Goal: Information Seeking & Learning: Understand process/instructions

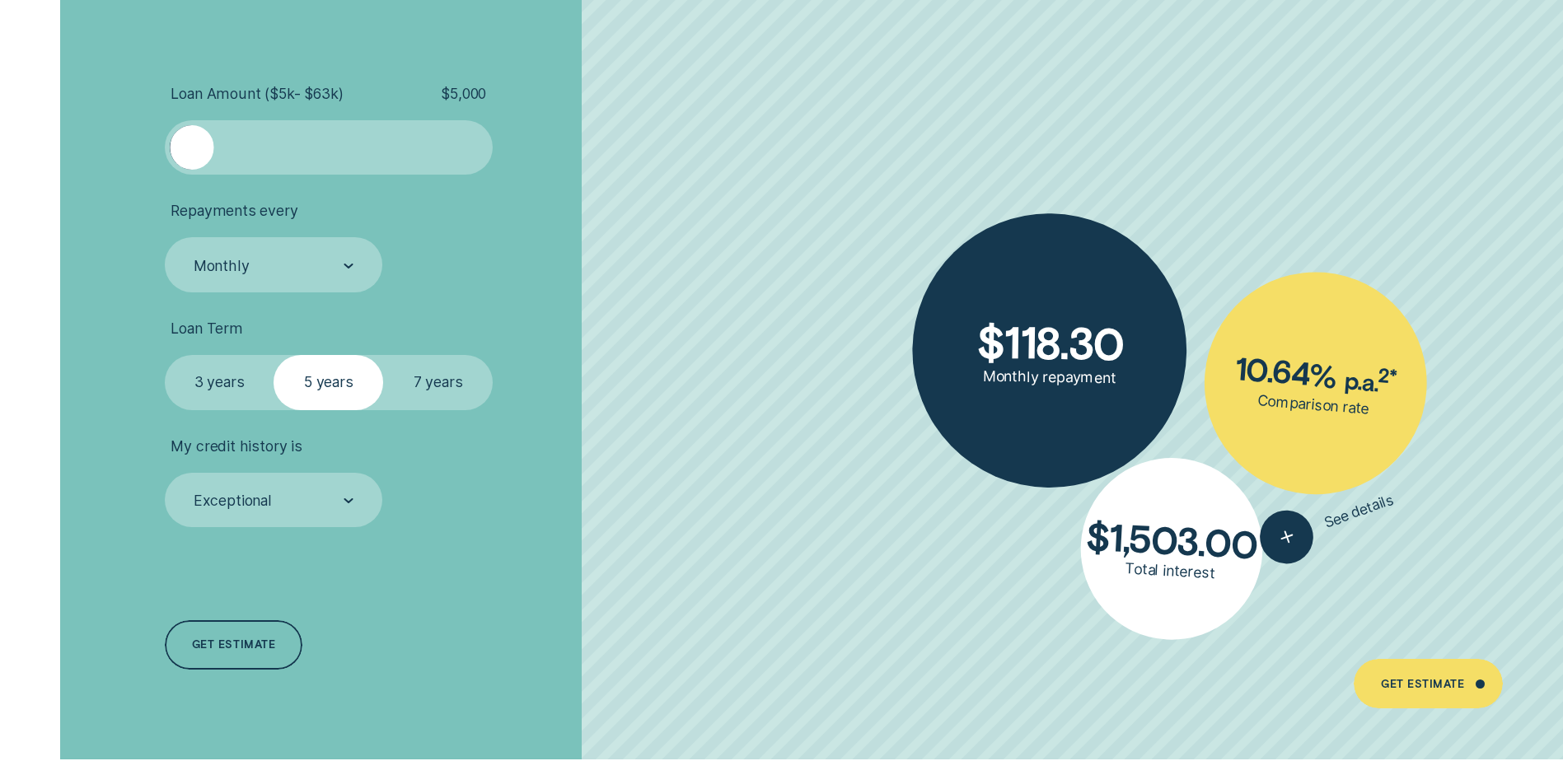
scroll to position [3709, 0]
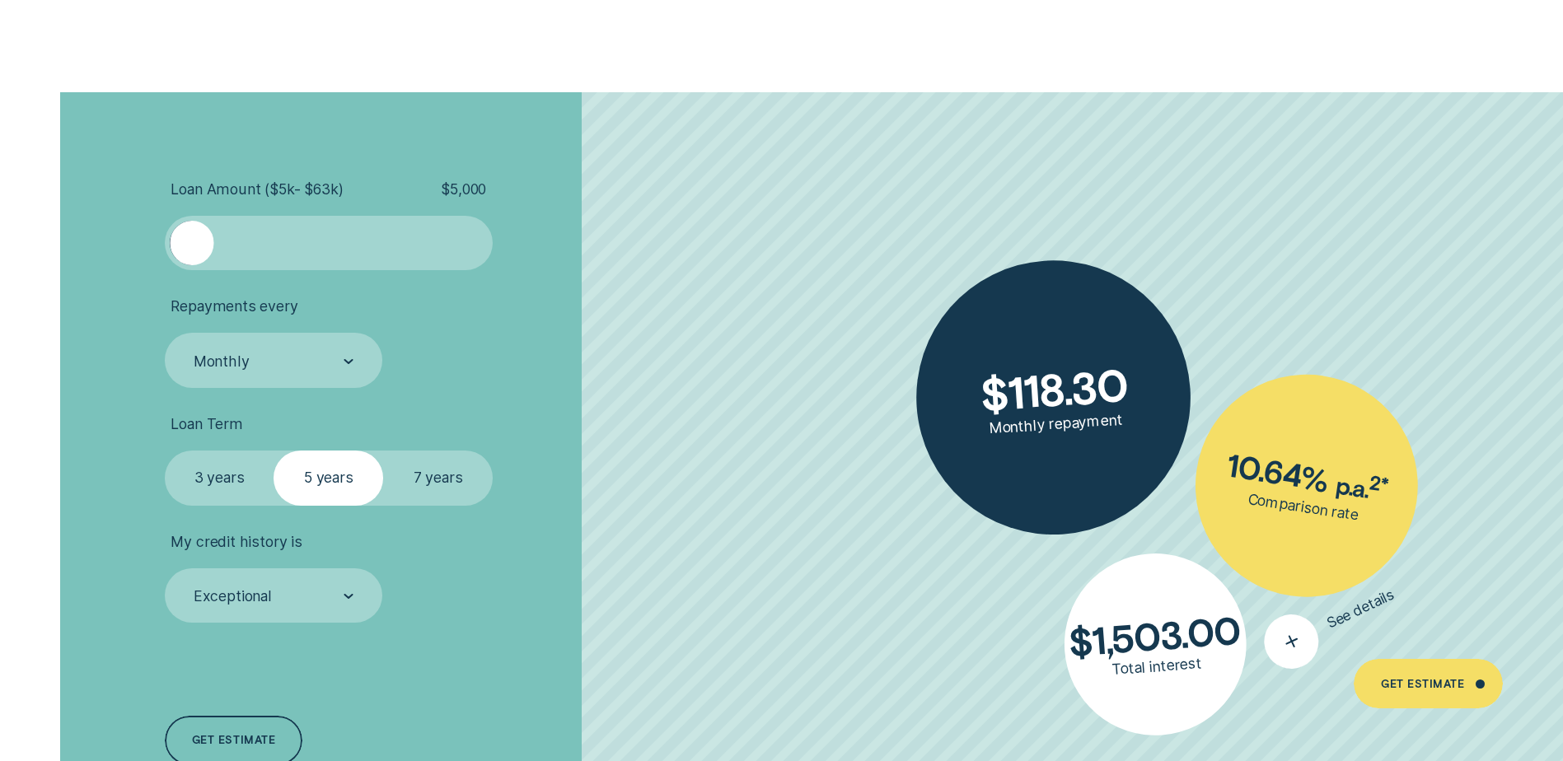
click at [1296, 648] on icon "button" at bounding box center [1291, 643] width 35 height 34
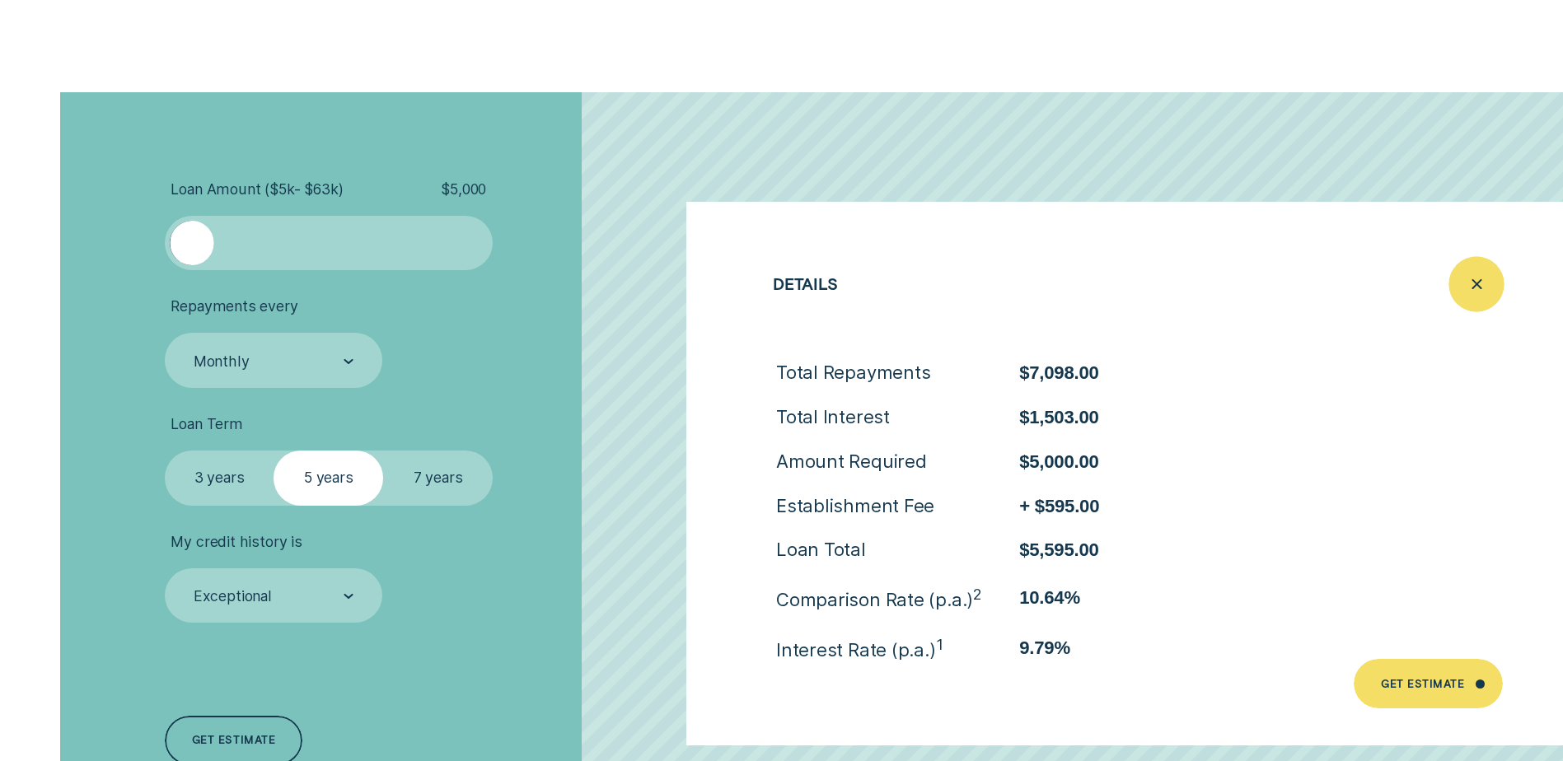
click at [1466, 279] on icon "Close loan details" at bounding box center [1477, 284] width 28 height 26
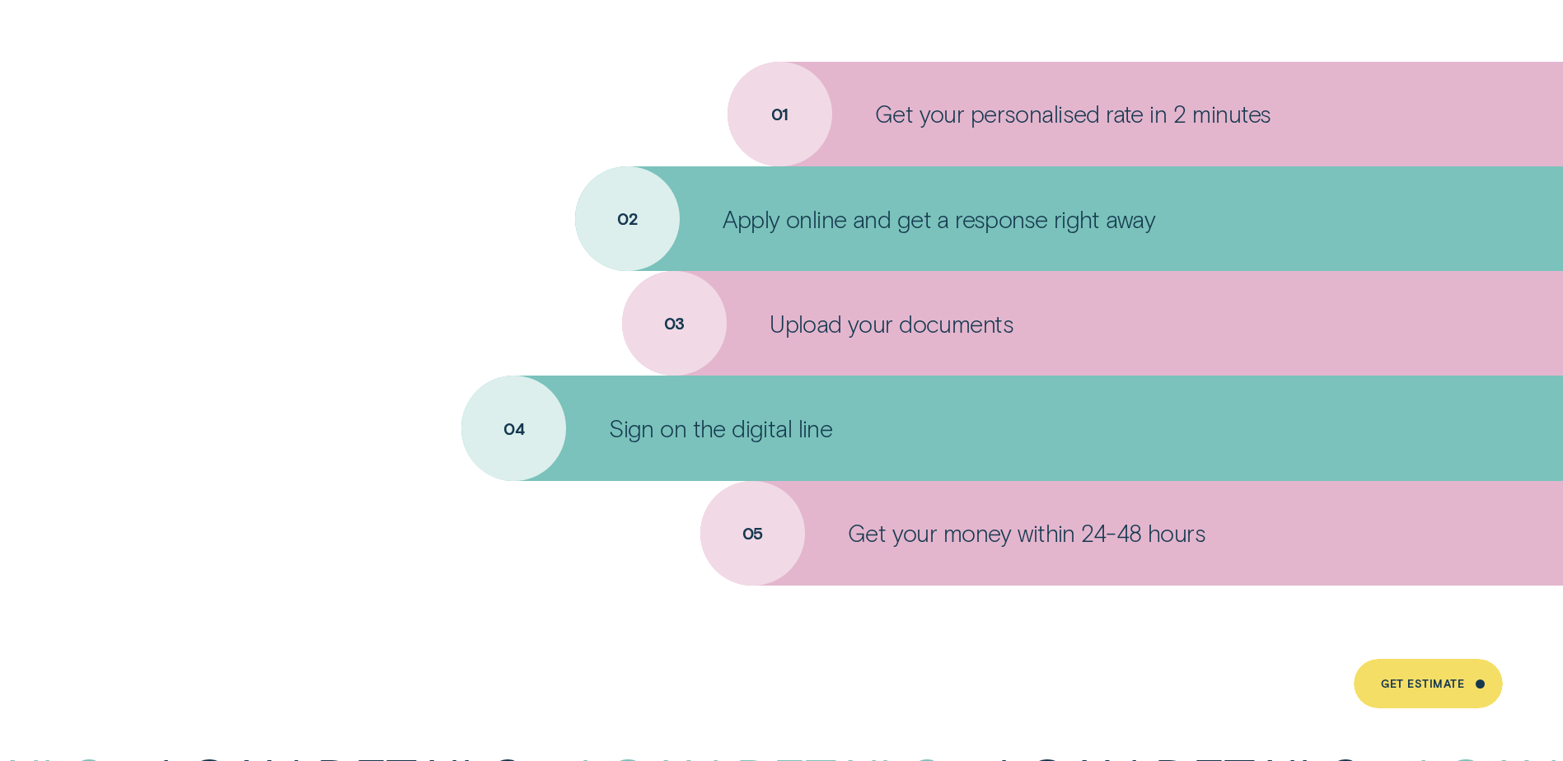
scroll to position [6593, 0]
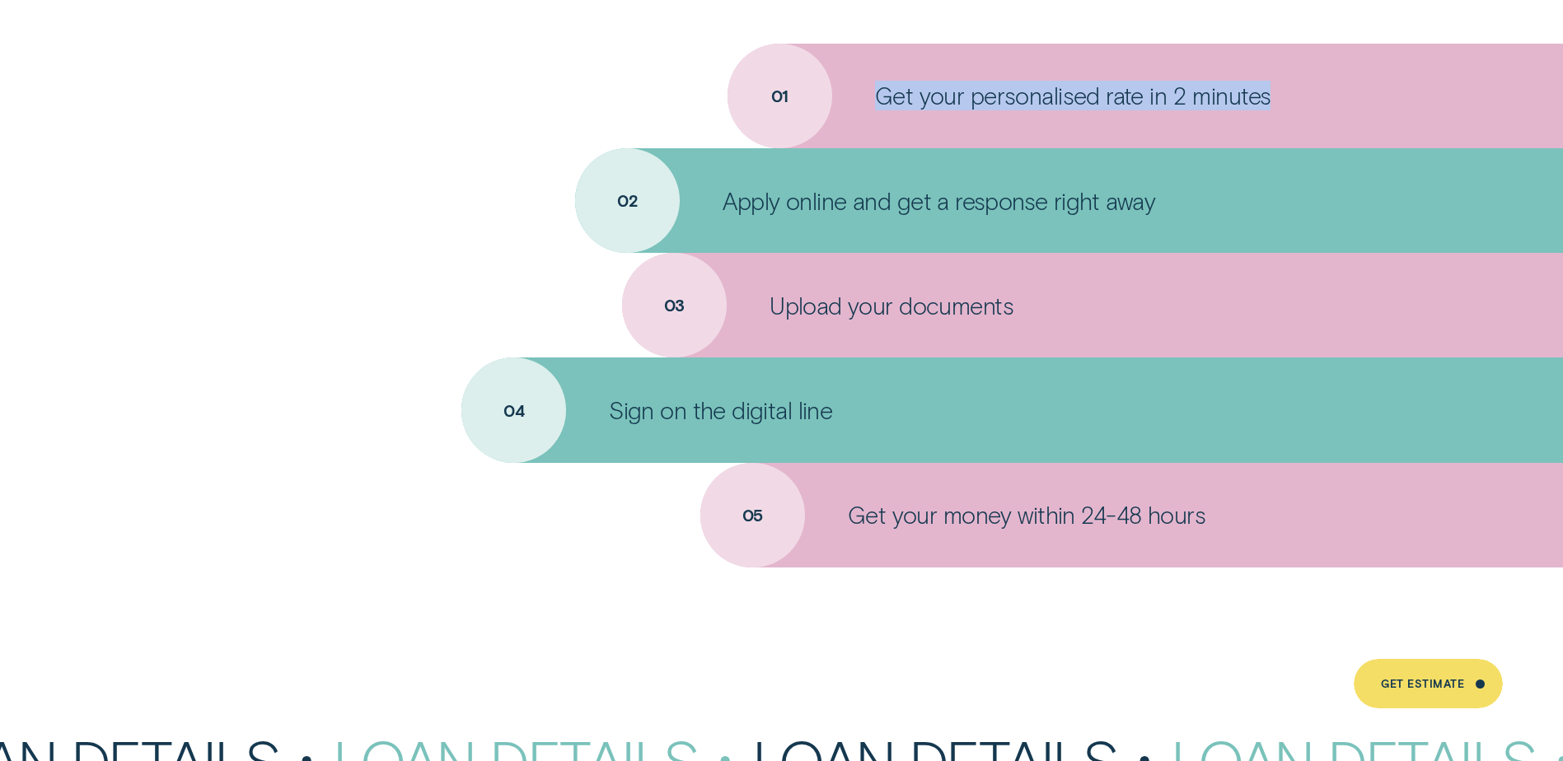
drag, startPoint x: 781, startPoint y: 75, endPoint x: 605, endPoint y: 60, distance: 177.0
click at [605, 60] on ul "01 Get your personalised rate in 2 minutes 02 Apply online and get a response r…" at bounding box center [781, 306] width 1563 height 524
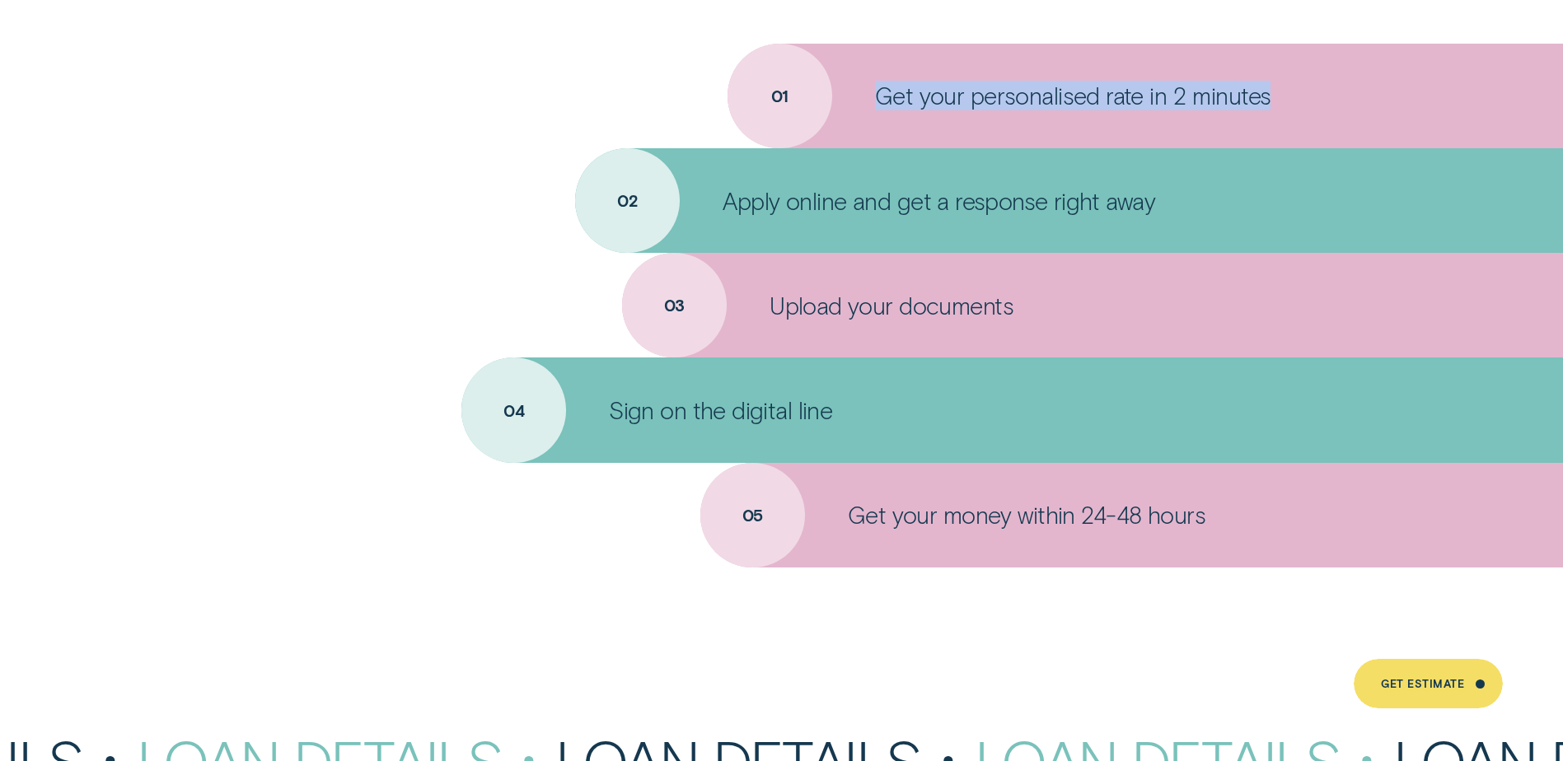
click at [797, 119] on div "Get your personalised rate in 2 minutes" at bounding box center [1146, 96] width 836 height 105
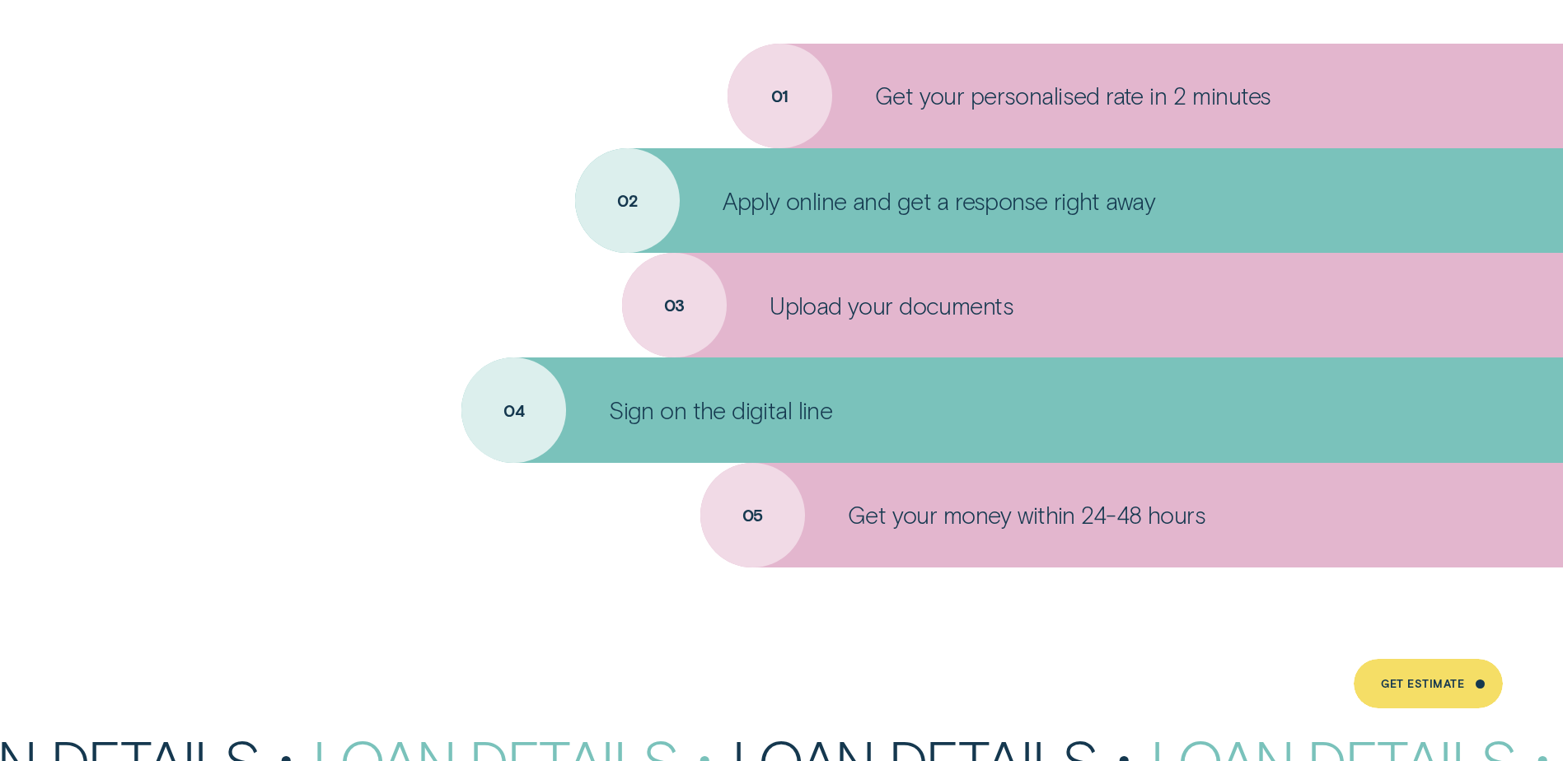
drag, startPoint x: 771, startPoint y: 108, endPoint x: 796, endPoint y: 110, distance: 24.8
click at [796, 110] on div "Get your personalised rate in 2 minutes" at bounding box center [1146, 96] width 836 height 105
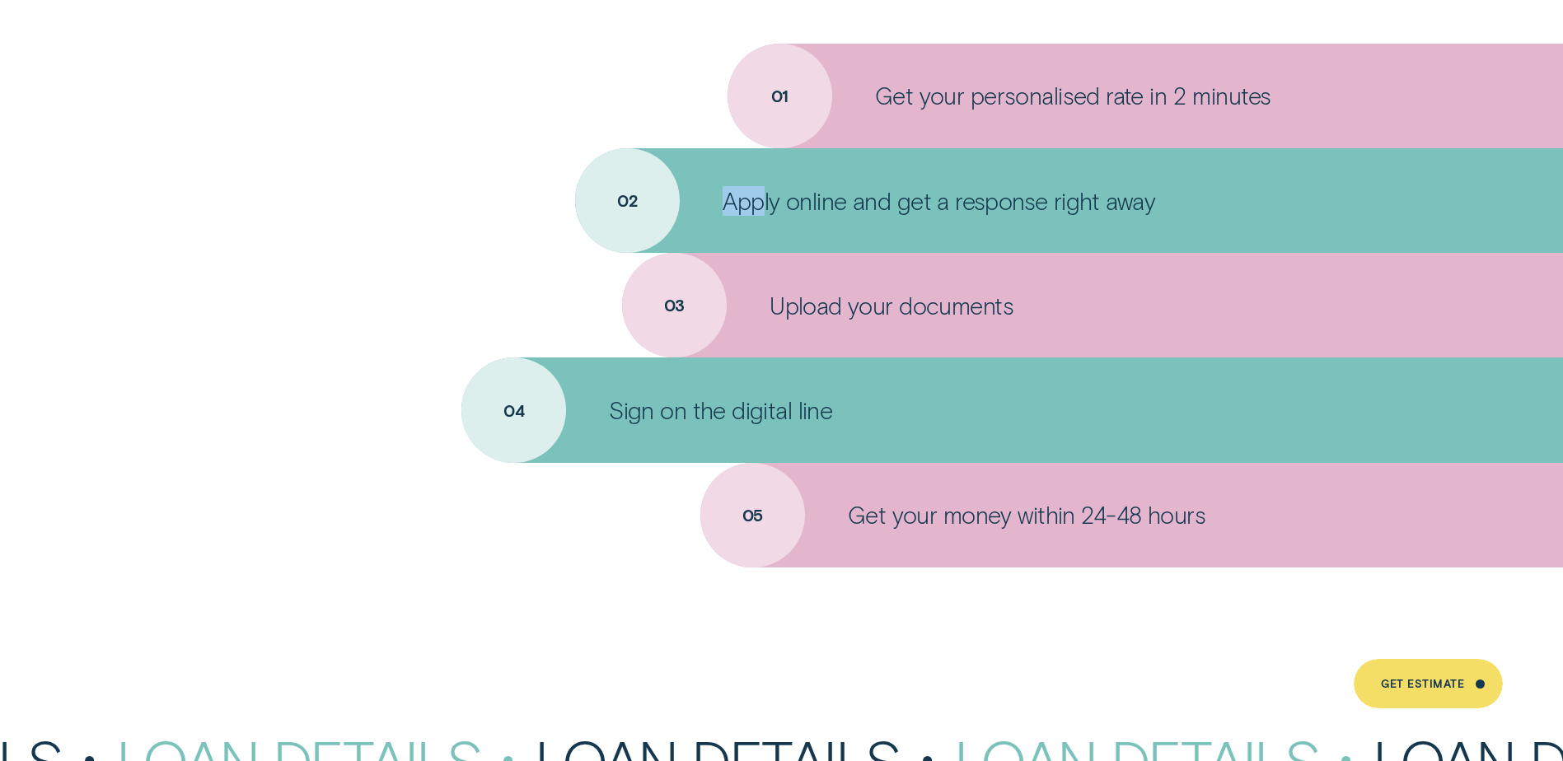
drag, startPoint x: 663, startPoint y: 209, endPoint x: 766, endPoint y: 213, distance: 103.9
click at [765, 213] on div "Apply online and get a response right away" at bounding box center [1069, 200] width 988 height 105
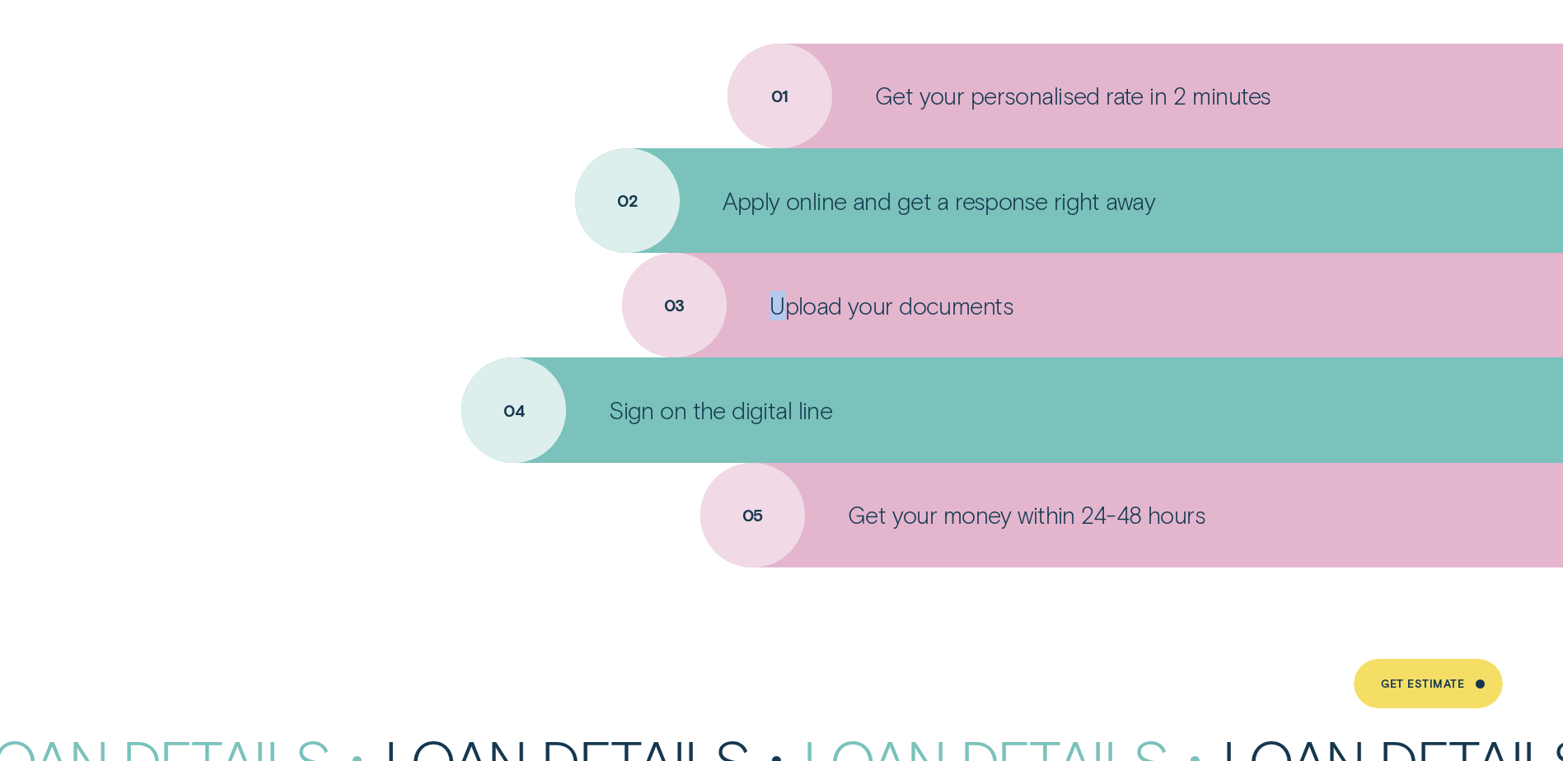
drag, startPoint x: 766, startPoint y: 213, endPoint x: 792, endPoint y: 302, distance: 93.4
click at [790, 302] on div "Upload your documents" at bounding box center [1092, 305] width 941 height 105
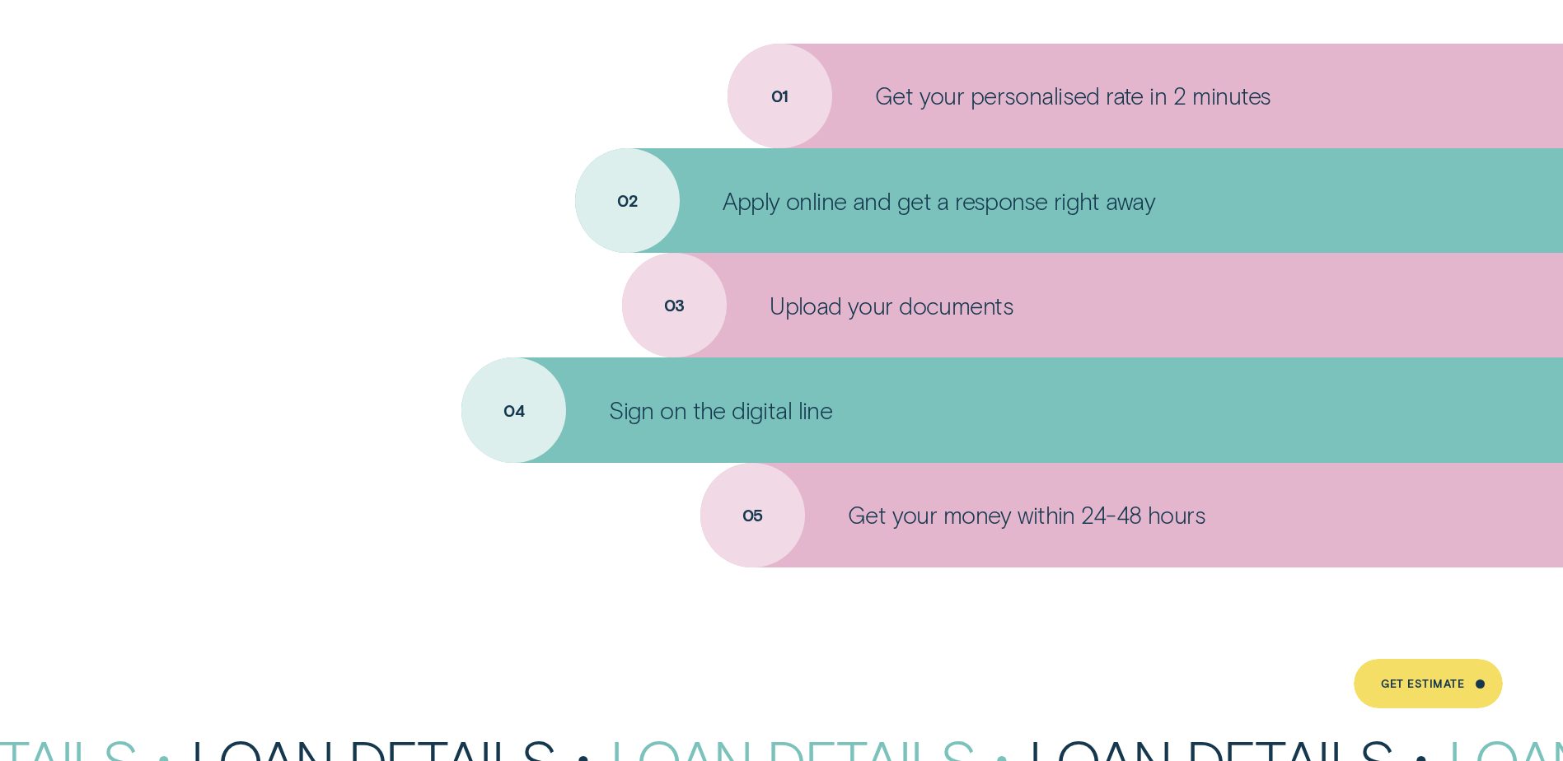
drag, startPoint x: 505, startPoint y: 421, endPoint x: 646, endPoint y: 418, distance: 141.0
click at [640, 418] on div "Sign on the digital line" at bounding box center [1013, 410] width 1102 height 105
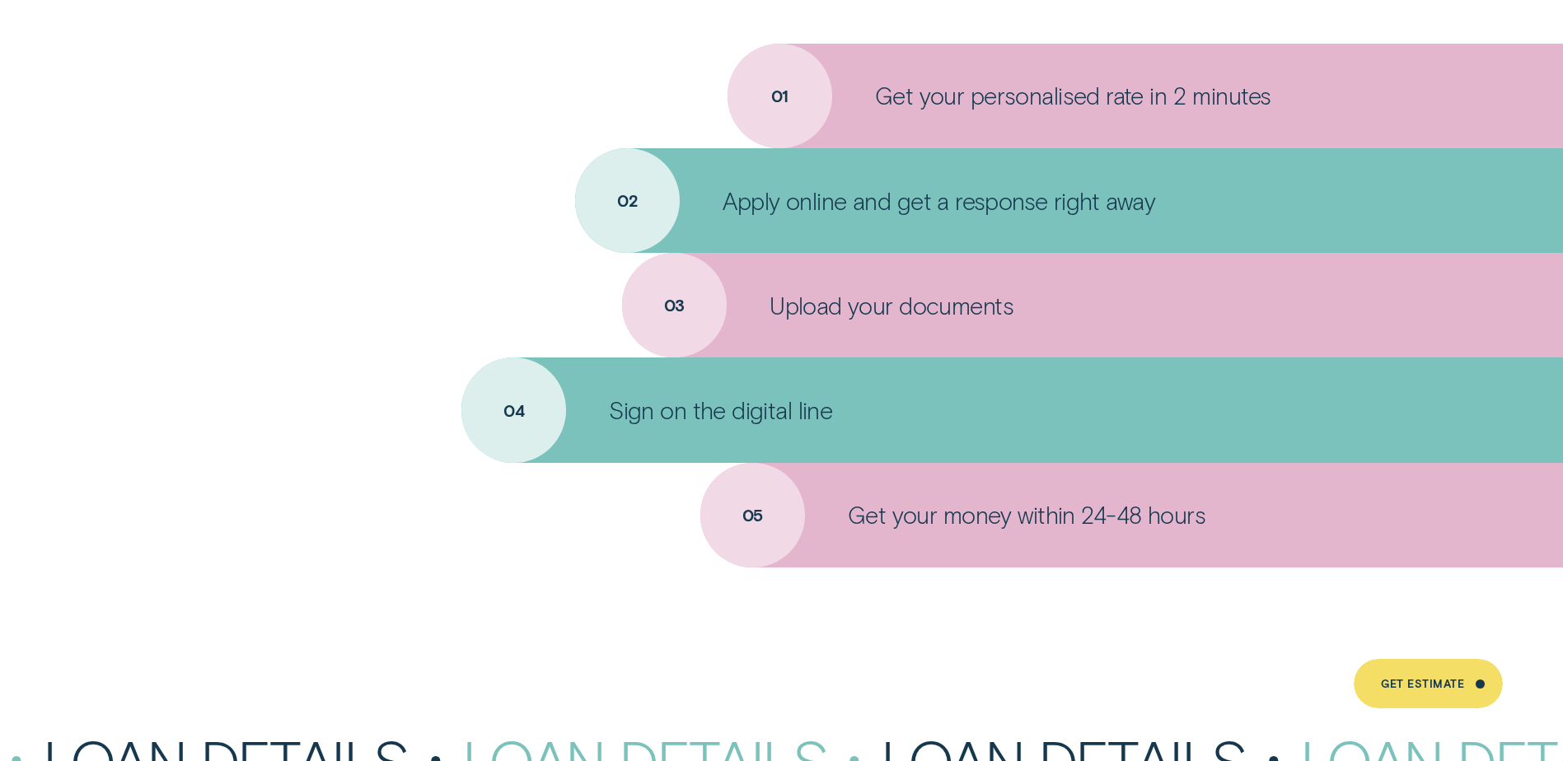
click at [747, 520] on div "Get your money within 24-48 hours" at bounding box center [1132, 515] width 863 height 105
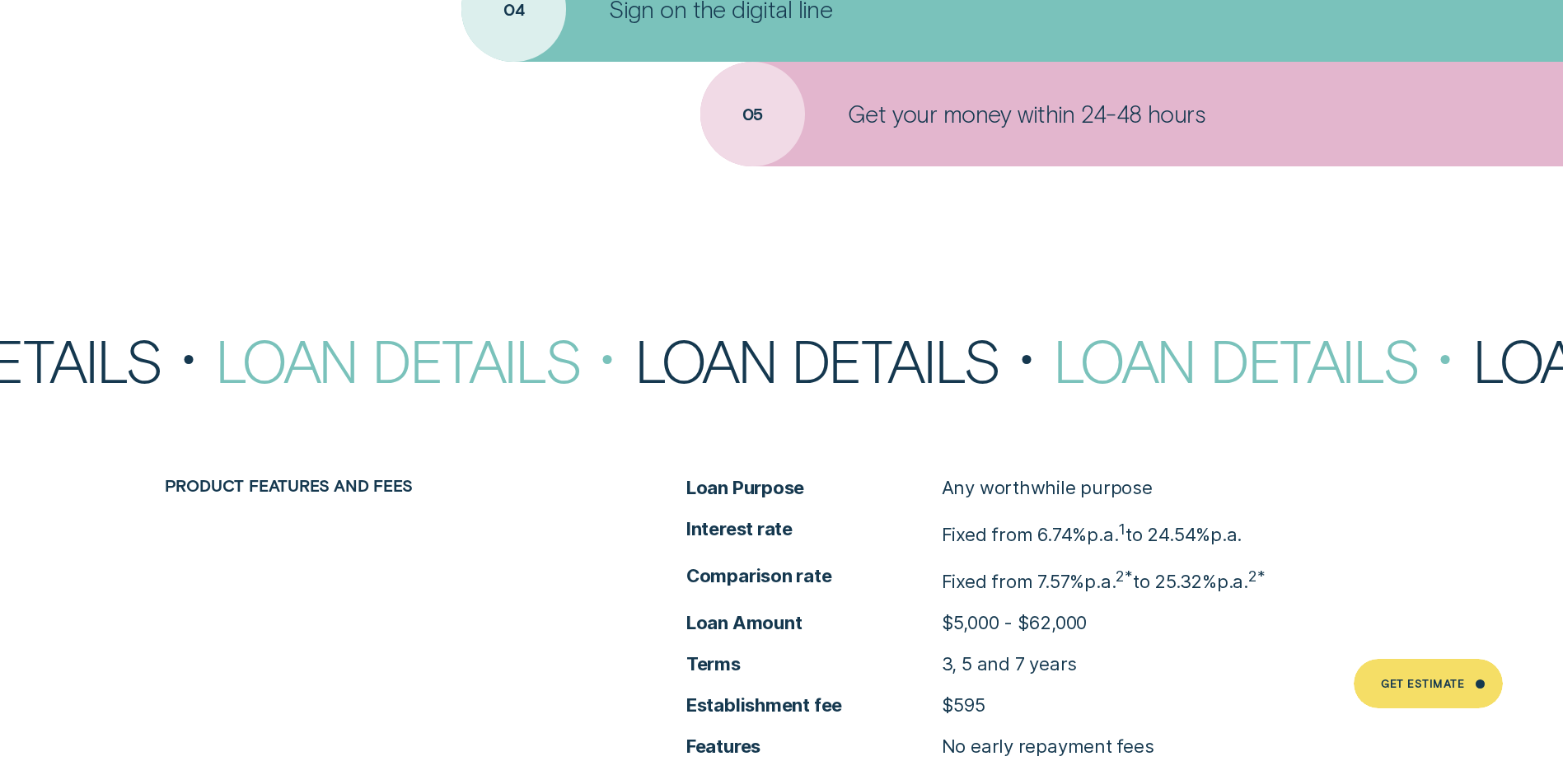
scroll to position [7005, 0]
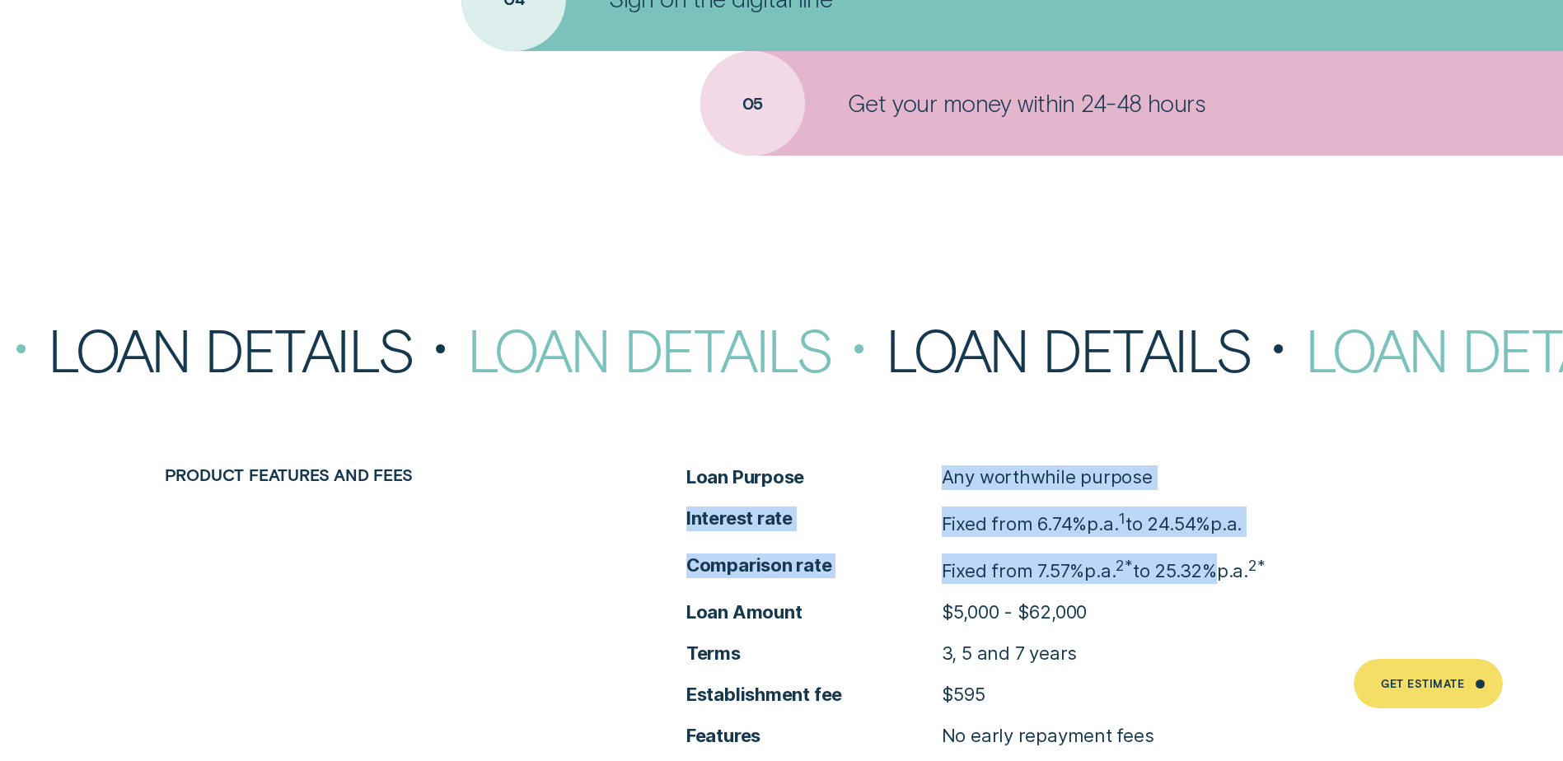
drag, startPoint x: 958, startPoint y: 473, endPoint x: 1212, endPoint y: 539, distance: 263.1
click at [1212, 539] on ul "Loan Purpose Any worthwhile purpose Interest rate Fixed from 6.74% p.a. 1 to 24…" at bounding box center [1042, 607] width 712 height 283
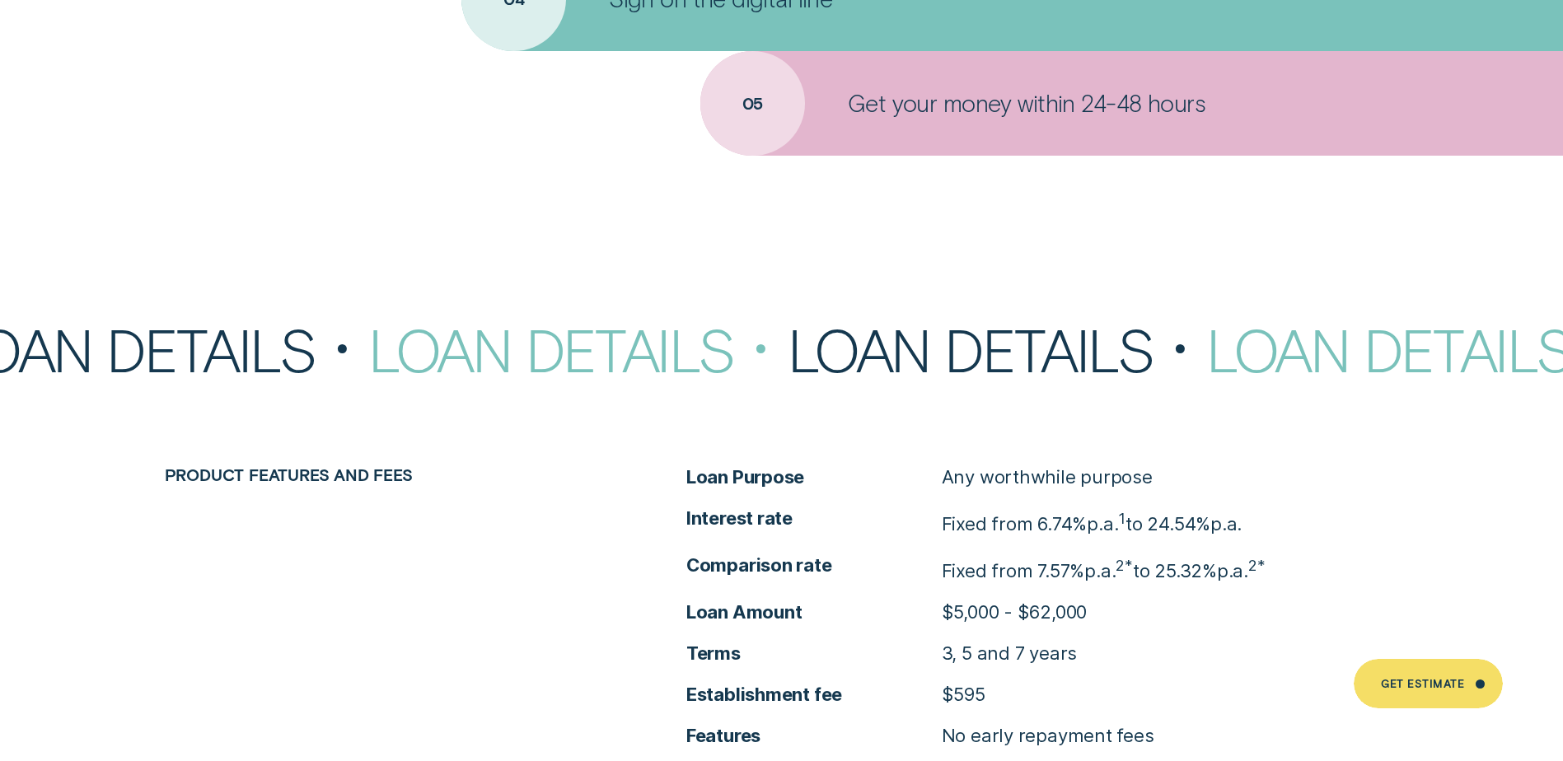
drag, startPoint x: 1212, startPoint y: 539, endPoint x: 1292, endPoint y: 546, distance: 80.3
click at [1292, 546] on ul "Loan Purpose Any worthwhile purpose Interest rate Fixed from 6.74% p.a. 1 to 24…" at bounding box center [1042, 607] width 712 height 283
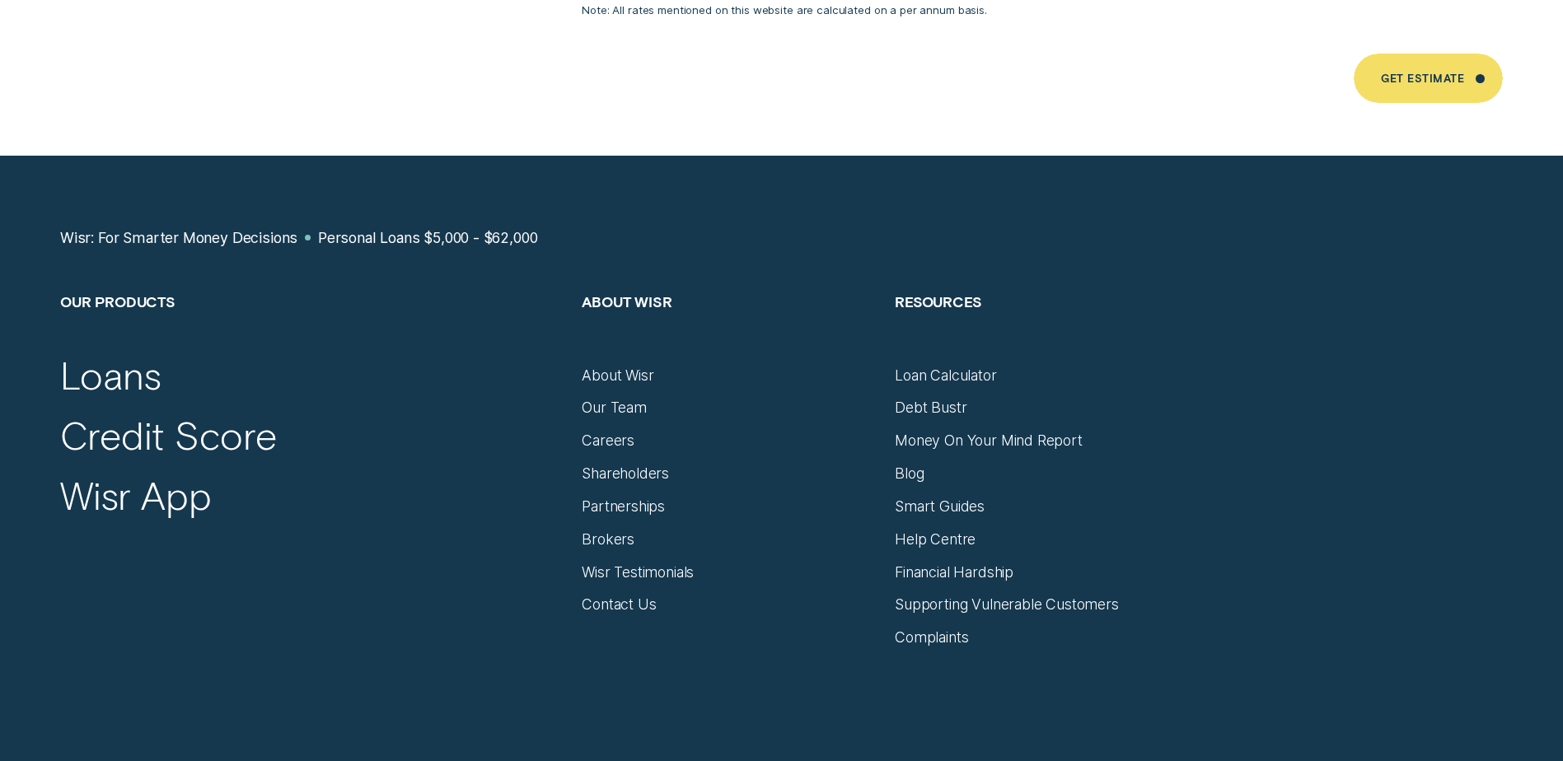
scroll to position [11290, 0]
